Goal: Information Seeking & Learning: Understand process/instructions

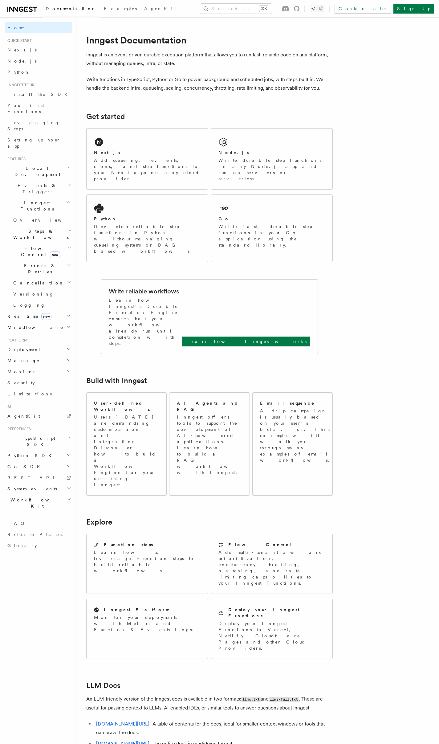
click at [41, 165] on span "Local Development" at bounding box center [36, 171] width 62 height 12
click at [23, 183] on span "Overview" at bounding box center [44, 185] width 63 height 5
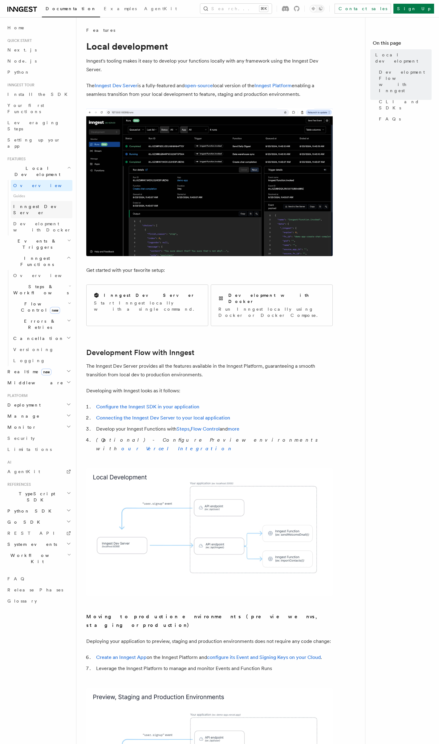
click at [35, 201] on link "Inngest Dev Server" at bounding box center [42, 209] width 62 height 17
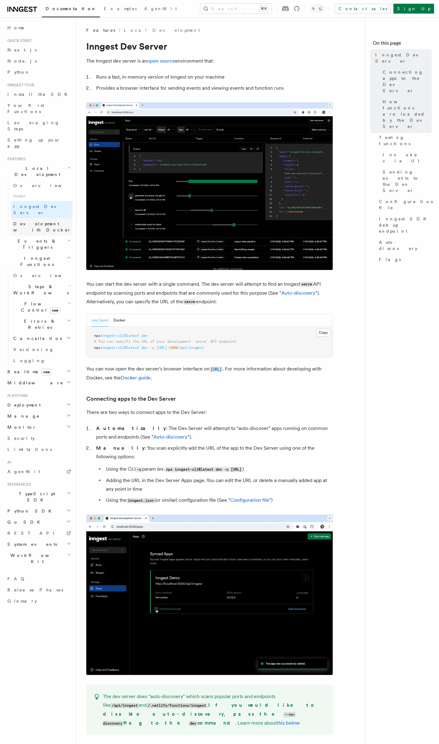
click at [32, 221] on span "Development with Docker" at bounding box center [42, 226] width 58 height 11
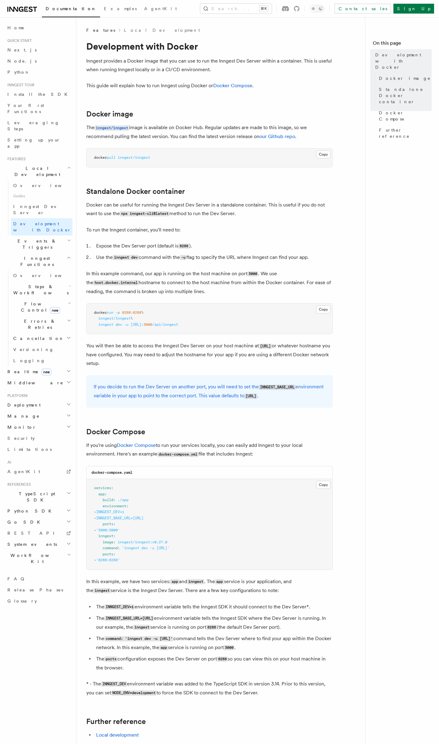
click at [100, 175] on article "Features Local Development Development with Docker Inngest provides a Docker im…" at bounding box center [223, 466] width 274 height 878
click at [85, 179] on div "Features Local Development Development with Docker Inngest provides a Docker im…" at bounding box center [232, 452] width 313 height 905
click at [92, 174] on article "Features Local Development Development with Docker Inngest provides a Docker im…" at bounding box center [223, 466] width 274 height 878
click at [91, 174] on article "Features Local Development Development with Docker Inngest provides a Docker im…" at bounding box center [223, 466] width 274 height 878
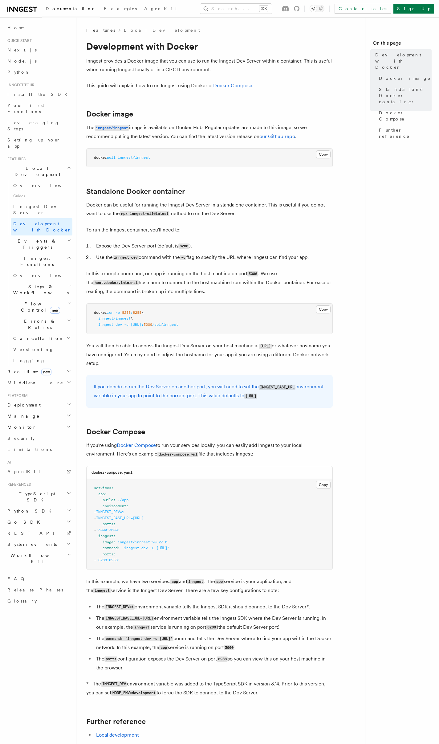
click at [91, 174] on article "Features Local Development Development with Docker Inngest provides a Docker im…" at bounding box center [223, 466] width 274 height 878
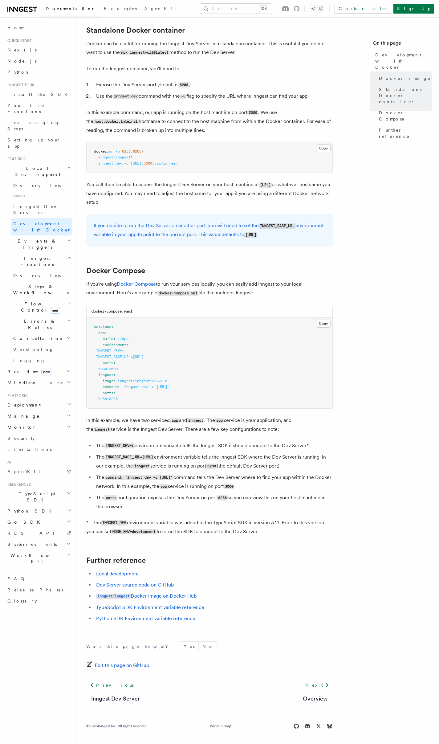
click at [102, 188] on p "You will then be able to access the Inngest Dev Server on your host machine at …" at bounding box center [209, 193] width 247 height 26
click at [101, 188] on p "You will then be able to access the Inngest Dev Server on your host machine at …" at bounding box center [209, 193] width 247 height 26
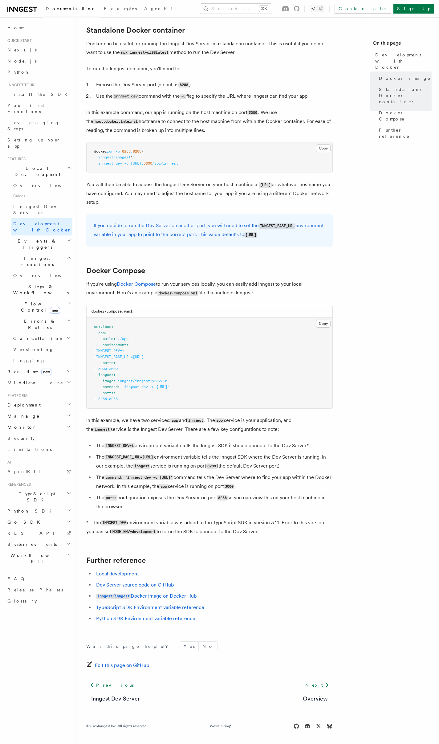
click at [101, 188] on p "You will then be able to access the Inngest Dev Server on your host machine at …" at bounding box center [209, 193] width 247 height 26
click at [151, 395] on pre "services : app : build : ./app environment : - INNGEST_DEV=1 - INNGEST_BASE_URL…" at bounding box center [210, 363] width 246 height 91
click at [145, 399] on pre "services : app : build : ./app environment : - INNGEST_DEV=1 - INNGEST_BASE_URL…" at bounding box center [210, 363] width 246 height 91
drag, startPoint x: 158, startPoint y: 366, endPoint x: 179, endPoint y: 301, distance: 67.9
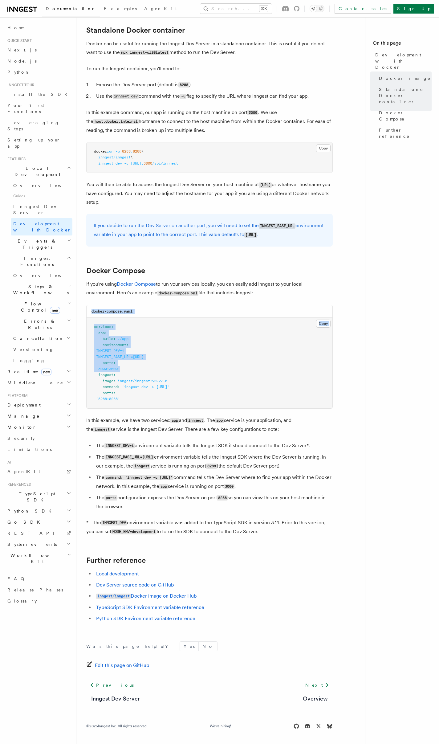
click at [179, 301] on article "Features Local Development Development with Docker Inngest provides a Docker im…" at bounding box center [223, 305] width 274 height 878
click at [189, 367] on pre "services : app : build : ./app environment : - INNGEST_DEV=1 - INNGEST_BASE_URL…" at bounding box center [210, 363] width 246 height 91
click at [189, 368] on pre "services : app : build : ./app environment : - INNGEST_DEV=1 - INNGEST_BASE_URL…" at bounding box center [210, 363] width 246 height 91
drag, startPoint x: 154, startPoint y: 402, endPoint x: 92, endPoint y: 375, distance: 68.4
click at [92, 375] on pre "services : app : build : ./app environment : - INNGEST_DEV=1 - INNGEST_BASE_URL…" at bounding box center [210, 363] width 246 height 91
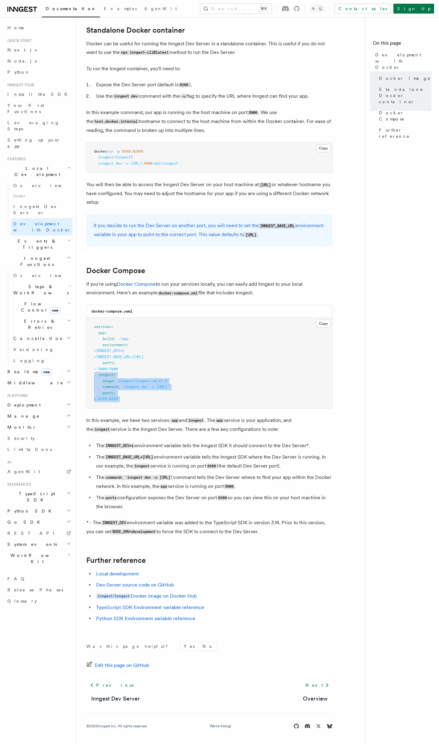
copy code "inngest : image : inngest/inngest:v0.27.0 command : 'inngest dev -u [URL]' port…"
drag, startPoint x: 124, startPoint y: 362, endPoint x: 129, endPoint y: 371, distance: 10.0
click at [124, 362] on pre "services : app : build : ./app environment : - INNGEST_DEV=1 - INNGEST_BASE_URL…" at bounding box center [210, 363] width 246 height 91
click at [153, 392] on pre "services : app : build : ./app environment : - INNGEST_DEV=1 - INNGEST_BASE_URL…" at bounding box center [210, 363] width 246 height 91
click at [139, 393] on pre "services : app : build : ./app environment : - INNGEST_DEV=1 - INNGEST_BASE_URL…" at bounding box center [210, 363] width 246 height 91
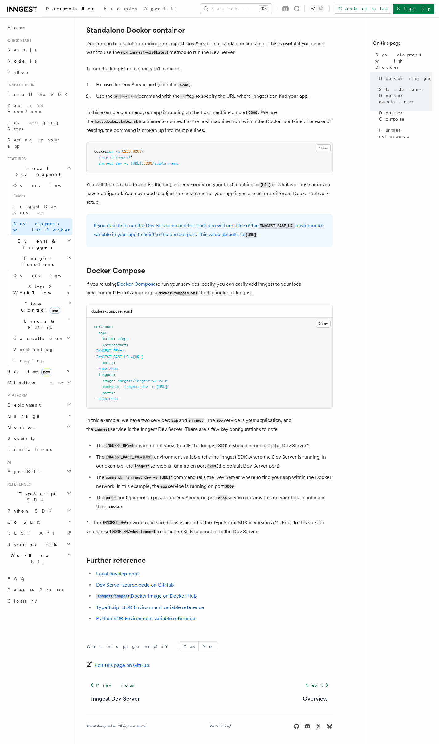
click at [141, 394] on pre "services : app : build : ./app environment : - INNGEST_DEV=1 - INNGEST_BASE_URL…" at bounding box center [210, 363] width 246 height 91
click at [85, 404] on div "Features Local Development Development with Docker Inngest provides a Docker im…" at bounding box center [232, 291] width 313 height 905
click at [259, 13] on button "Search... ⌘K" at bounding box center [236, 9] width 72 height 10
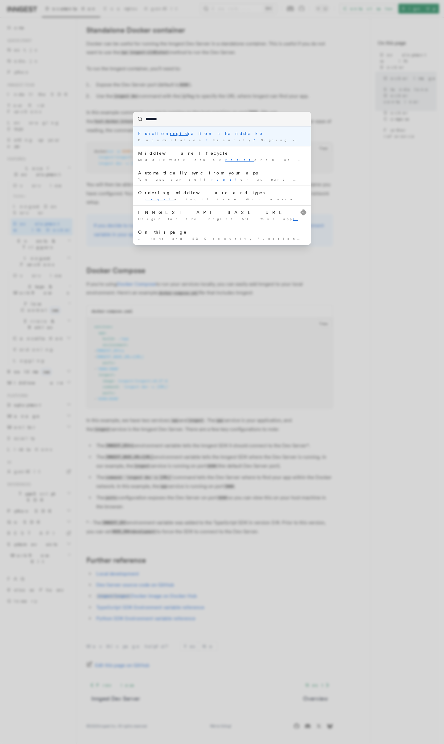
type input "********"
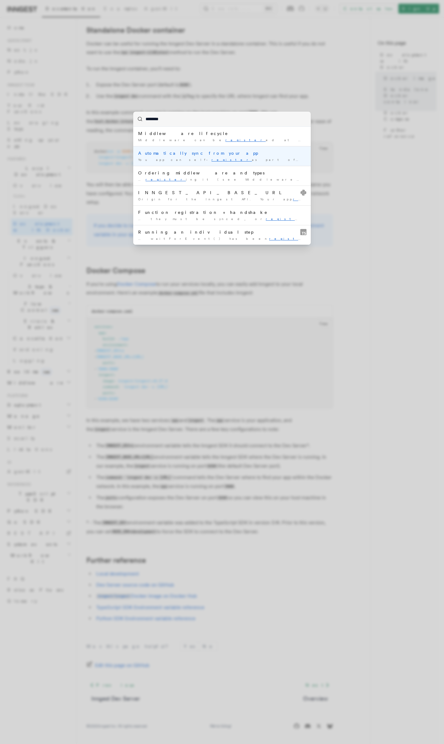
click at [190, 154] on div "Automatically sync from your app" at bounding box center [222, 153] width 168 height 6
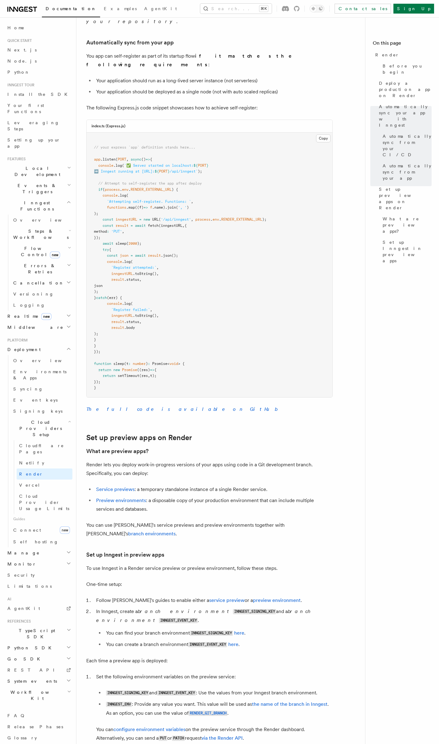
scroll to position [588, 0]
click at [104, 247] on pre "// your express `app` definition stands here... app .listen ( PORT , async () =…" at bounding box center [210, 264] width 246 height 265
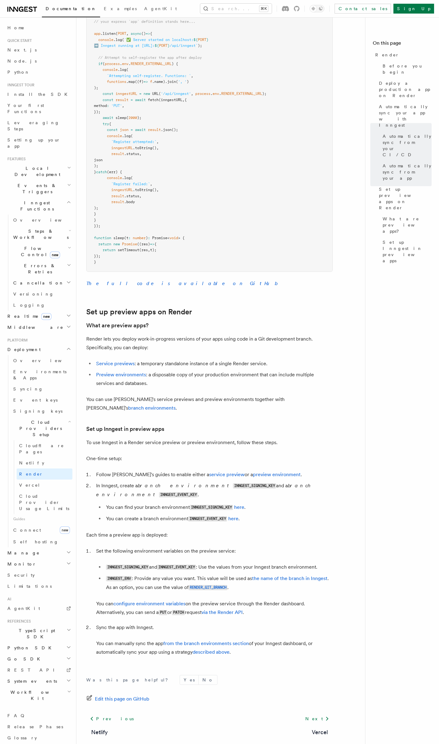
scroll to position [579, 0]
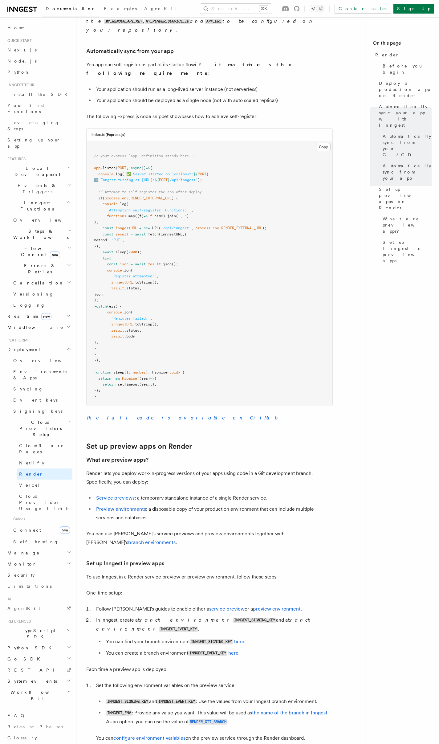
click at [90, 261] on pre "// your express `app` definition stands here... app .listen ( PORT , async () =…" at bounding box center [210, 273] width 246 height 265
click at [91, 244] on pre "// your express `app` definition stands here... app .listen ( PORT , async () =…" at bounding box center [210, 273] width 246 height 265
click at [100, 232] on span at bounding box center [98, 234] width 9 height 4
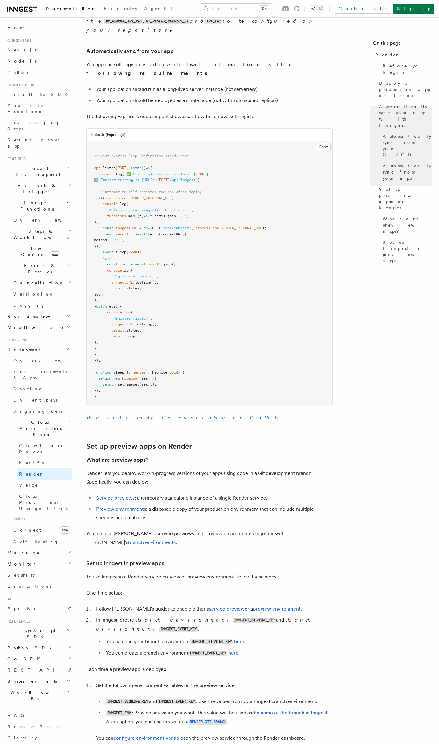
click at [100, 232] on span at bounding box center [98, 234] width 9 height 4
click at [102, 232] on span at bounding box center [98, 234] width 9 height 4
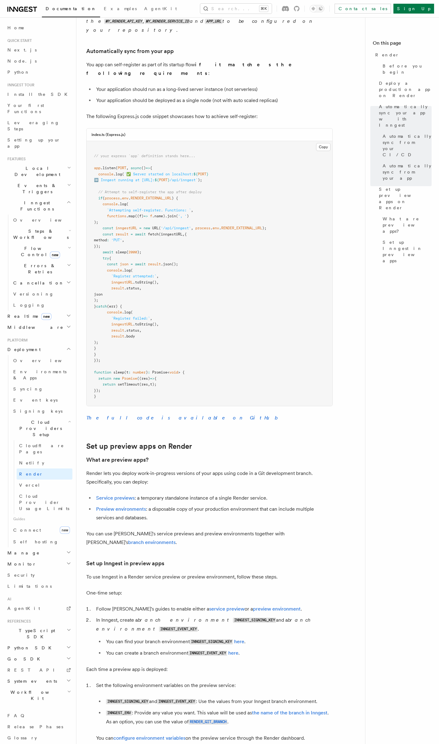
click at [281, 281] on pre "// your express `app` definition stands here... app .listen ( PORT , async () =…" at bounding box center [210, 273] width 246 height 265
click at [282, 280] on pre "// your express `app` definition stands here... app .listen ( PORT , async () =…" at bounding box center [210, 273] width 246 height 265
click at [277, 262] on pre "// your express `app` definition stands here... app .listen ( PORT , async () =…" at bounding box center [210, 273] width 246 height 265
click at [278, 262] on pre "// your express `app` definition stands here... app .listen ( PORT , async () =…" at bounding box center [210, 273] width 246 height 265
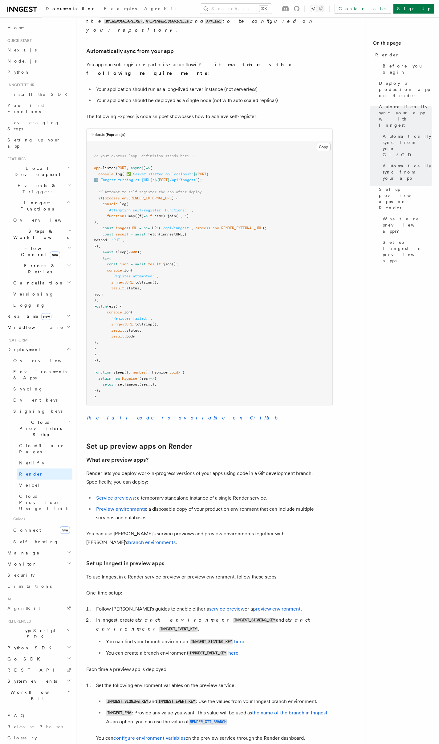
click at [279, 263] on pre "// your express `app` definition stands here... app .listen ( PORT , async () =…" at bounding box center [210, 273] width 246 height 265
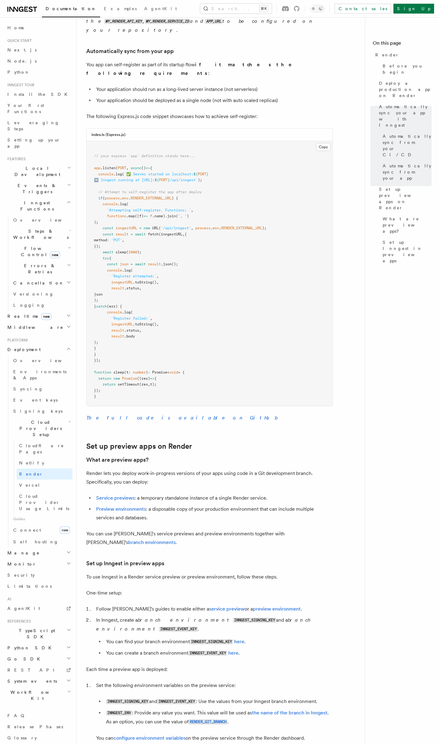
click at [279, 263] on pre "// your express `app` definition stands here... app .listen ( PORT , async () =…" at bounding box center [210, 273] width 246 height 265
click at [279, 264] on pre "// your express `app` definition stands here... app .listen ( PORT , async () =…" at bounding box center [210, 273] width 246 height 265
